Goal: Information Seeking & Learning: Learn about a topic

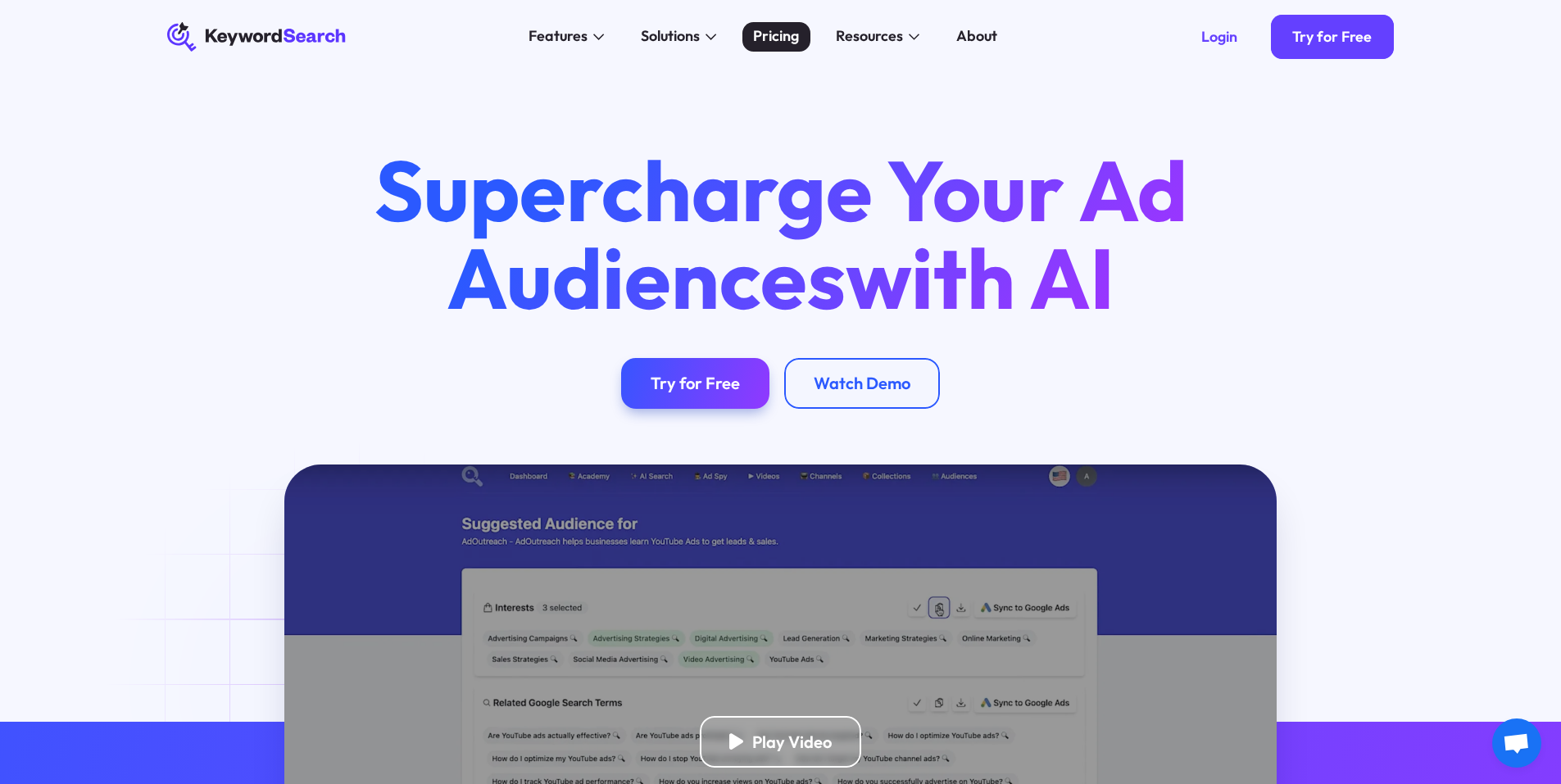
click at [777, 35] on div "Pricing" at bounding box center [776, 36] width 46 height 22
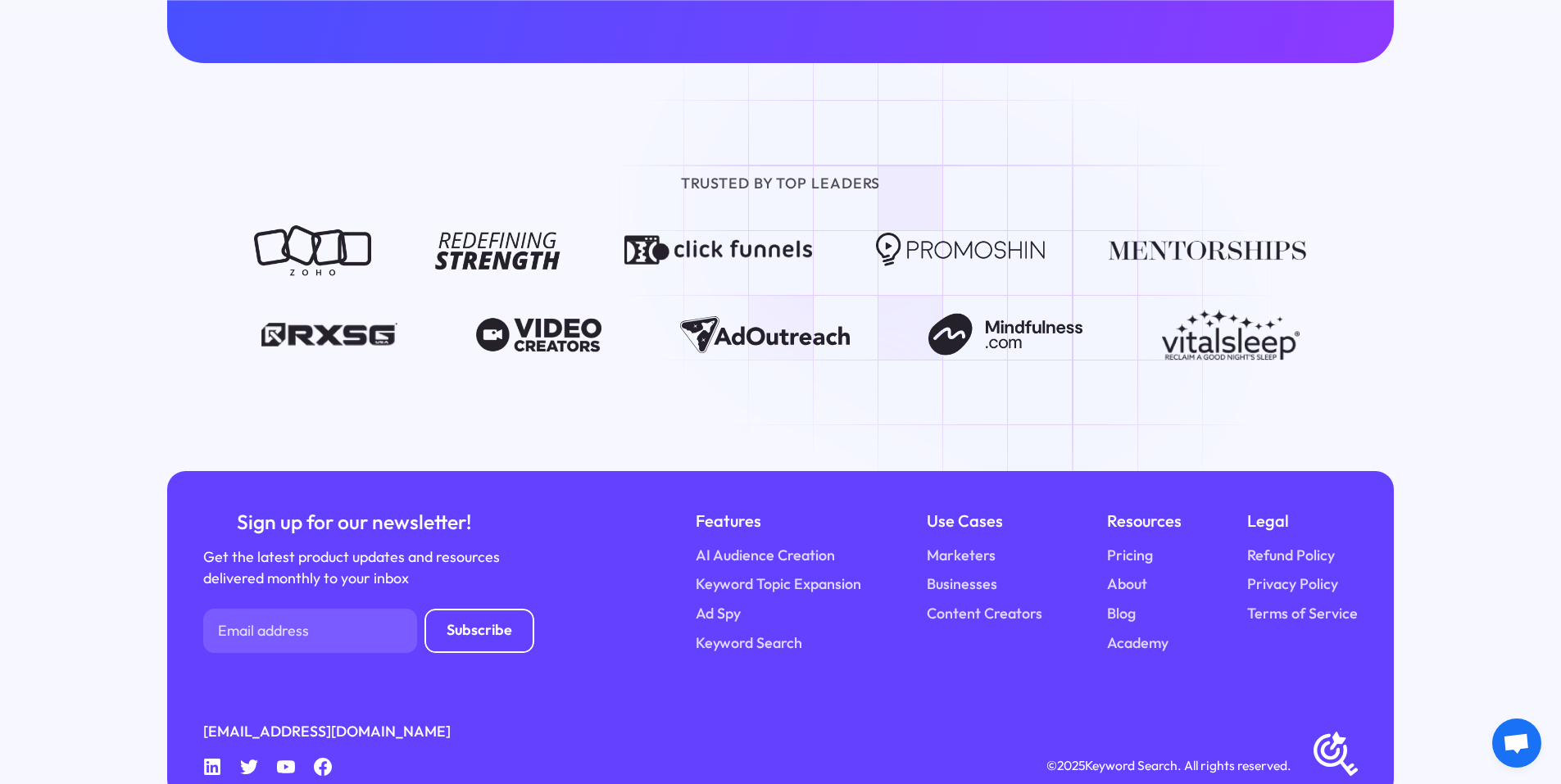
scroll to position [2125, 0]
